Goal: Task Accomplishment & Management: Manage account settings

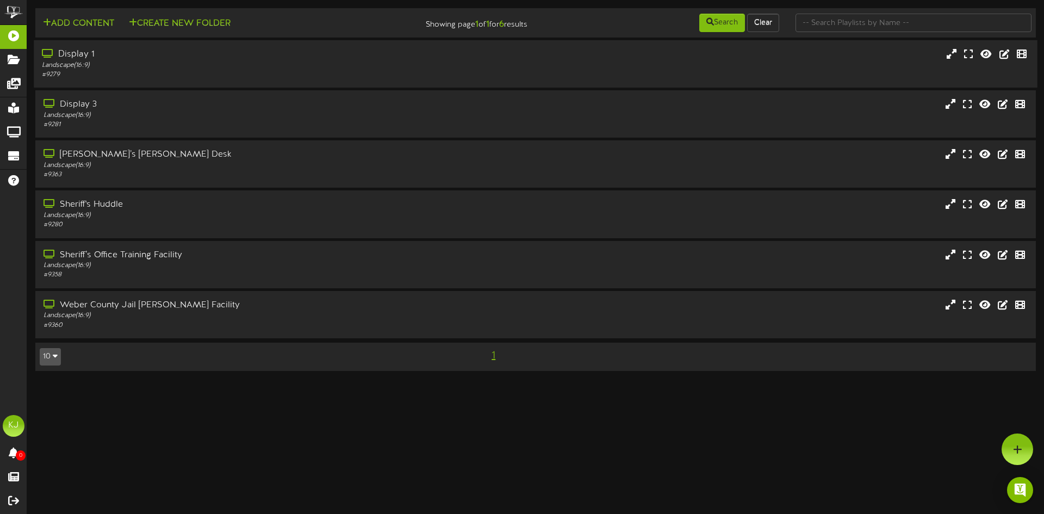
click at [67, 52] on div "Display 1" at bounding box center [243, 54] width 402 height 13
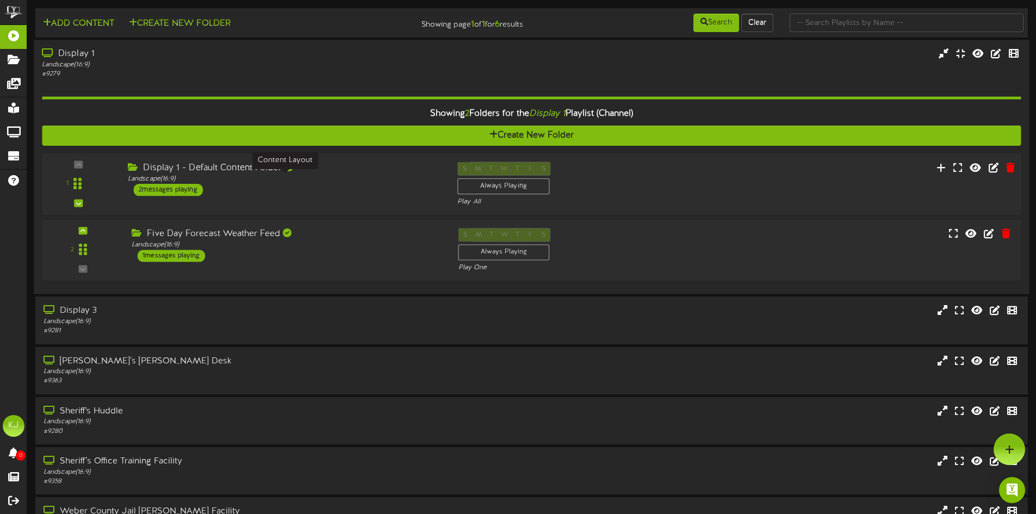
click at [236, 175] on div "Landscape ( 16:9 )" at bounding box center [284, 179] width 313 height 9
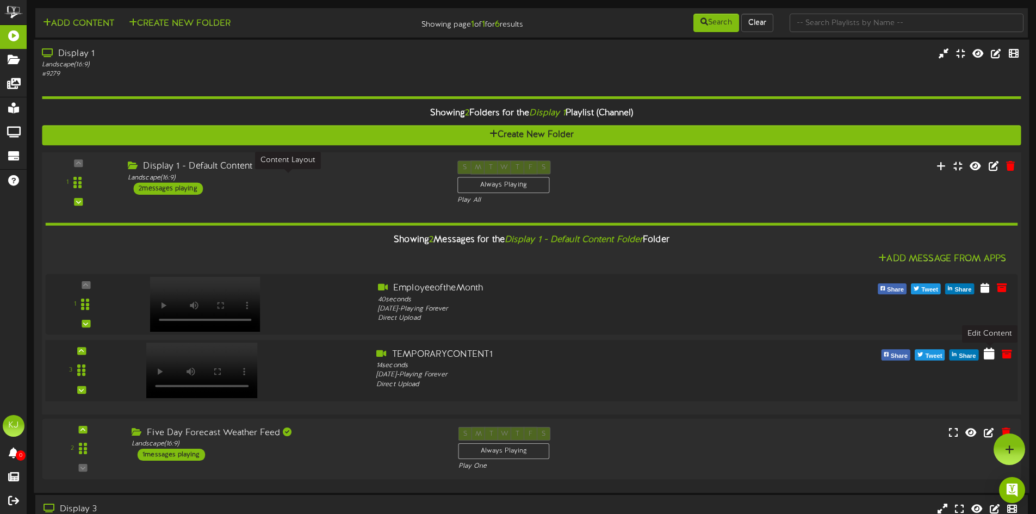
click at [990, 357] on icon at bounding box center [989, 354] width 11 height 12
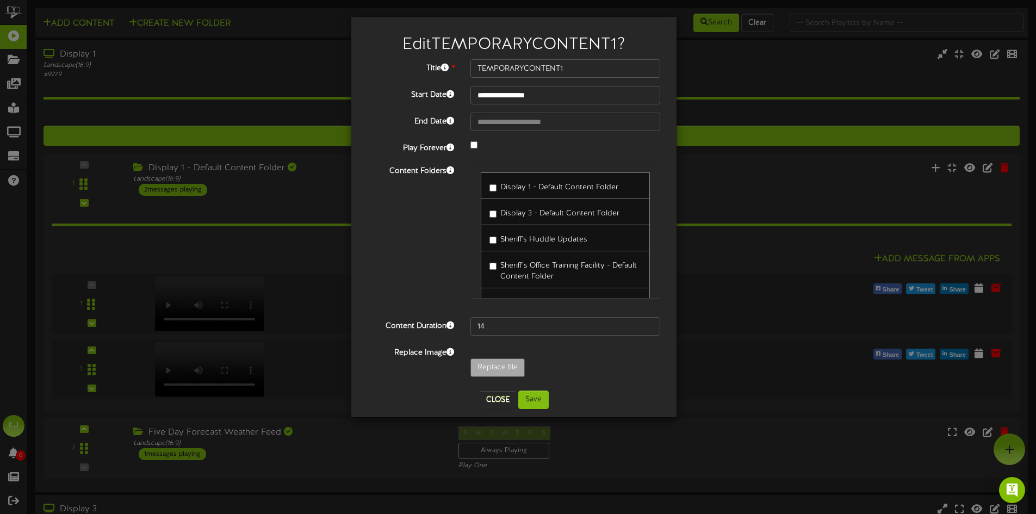
type input "**********"
type input "TEMPORARYCONTENT3"
click at [535, 400] on button "Save" at bounding box center [533, 399] width 30 height 18
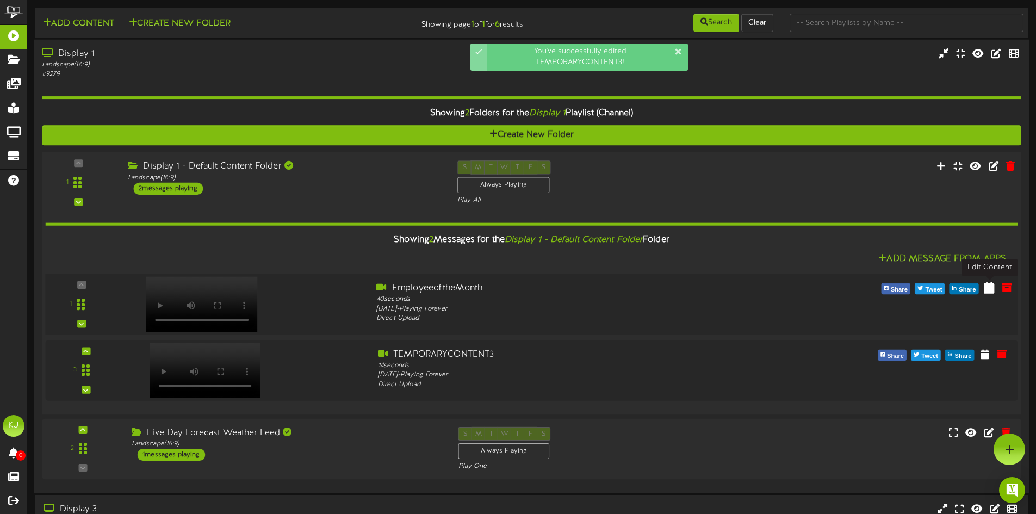
click at [990, 288] on icon at bounding box center [989, 287] width 11 height 12
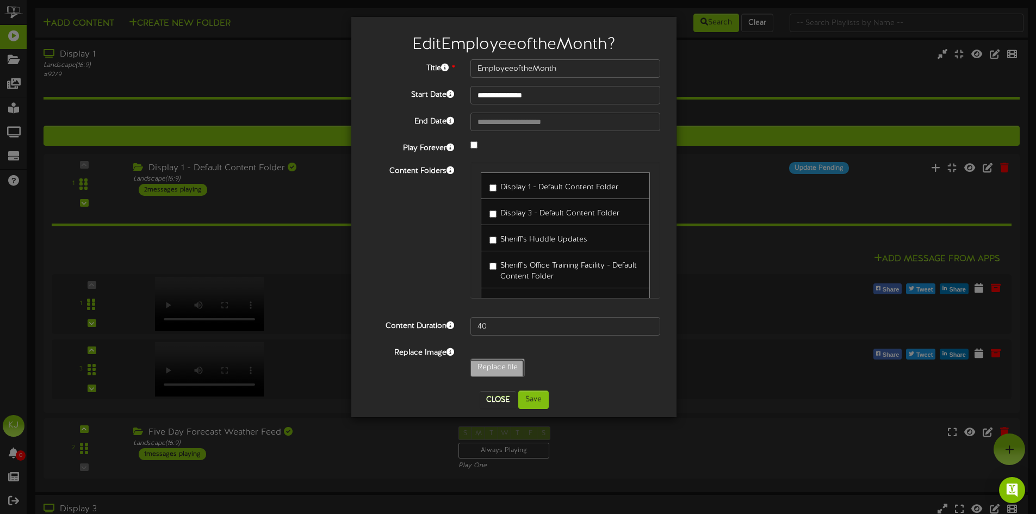
type input "**********"
type input "EmployeeoftheMonth1"
click at [530, 402] on button "Save" at bounding box center [533, 399] width 30 height 18
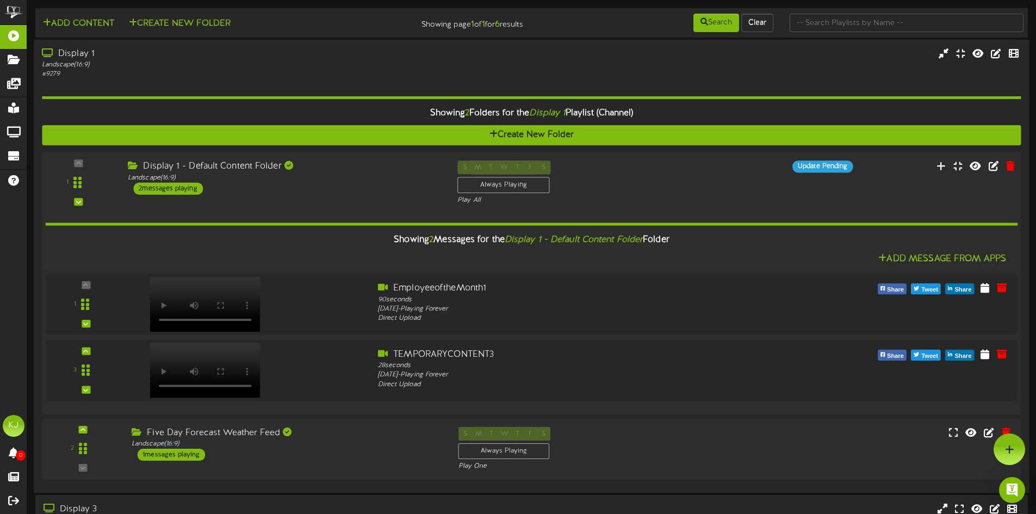
click at [79, 166] on div "1" at bounding box center [79, 182] width 66 height 44
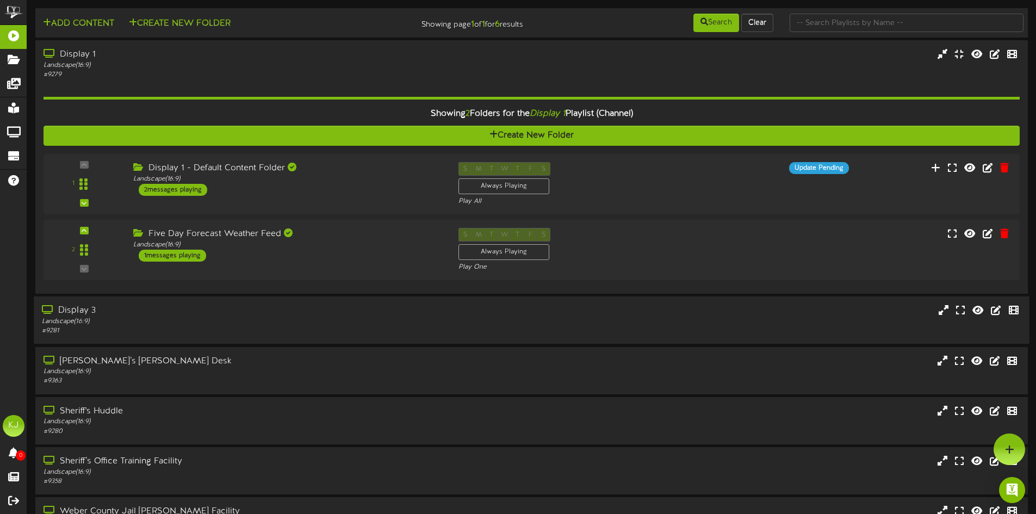
click at [87, 308] on div "Display 3" at bounding box center [241, 311] width 399 height 13
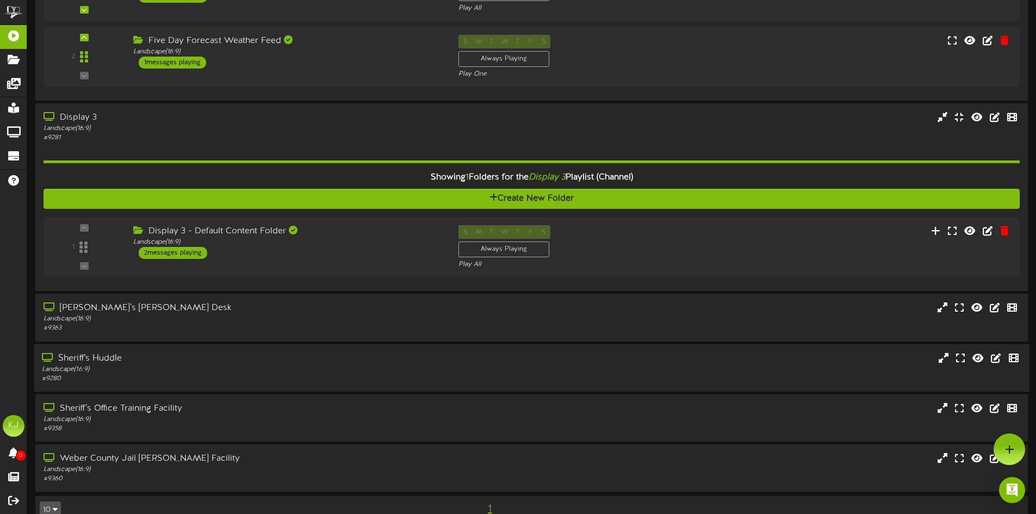
scroll to position [191, 0]
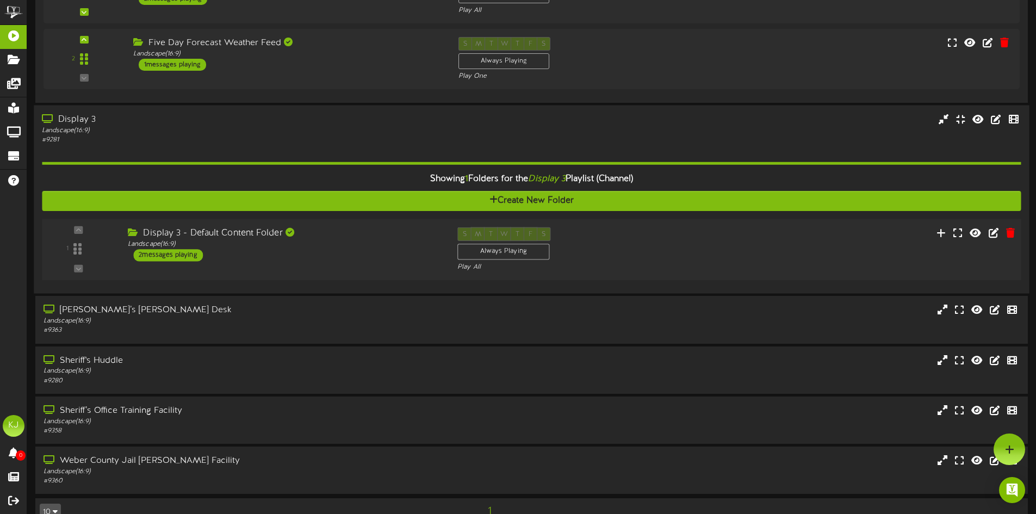
click at [215, 239] on div "Display 3 - Default Content Folder" at bounding box center [284, 233] width 313 height 13
